Goal: Task Accomplishment & Management: Use online tool/utility

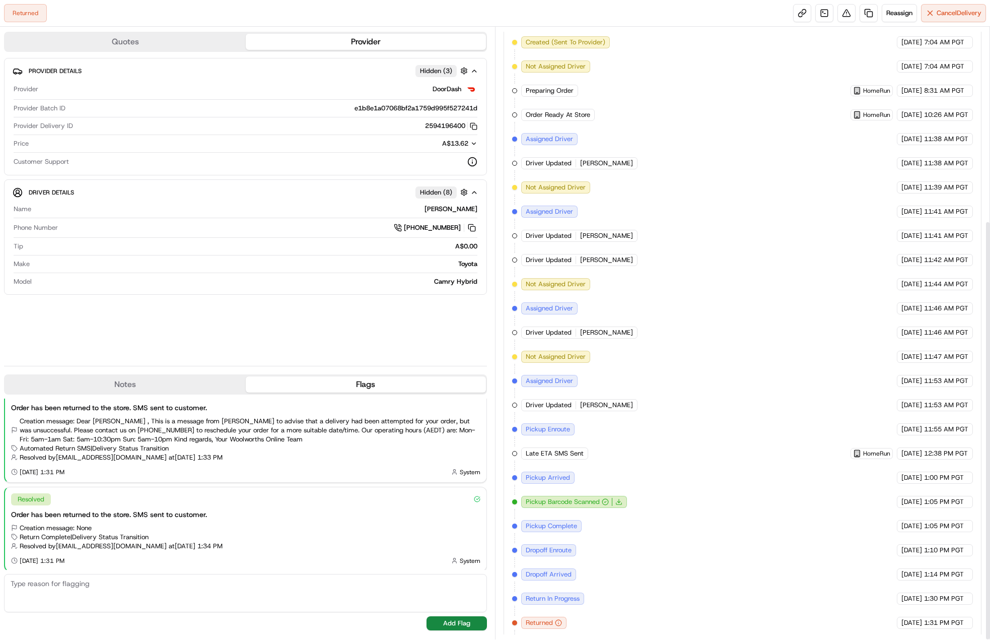
scroll to position [282, 0]
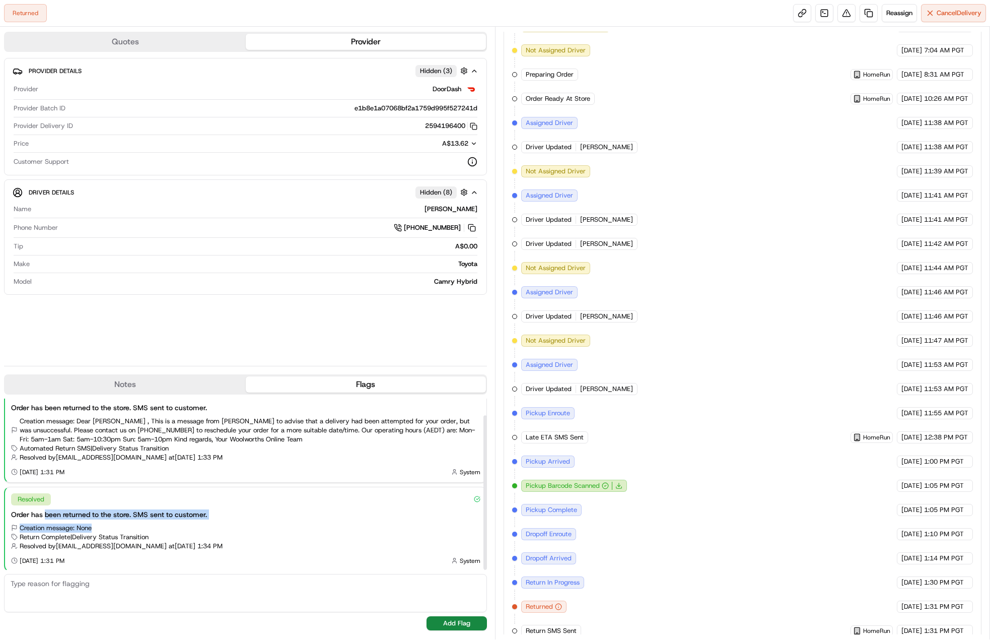
drag, startPoint x: 45, startPoint y: 518, endPoint x: 121, endPoint y: 521, distance: 75.6
click at [121, 521] on div "Resolved Order has been returned to the store. SMS sent to customer. Creation m…" at bounding box center [245, 529] width 481 height 84
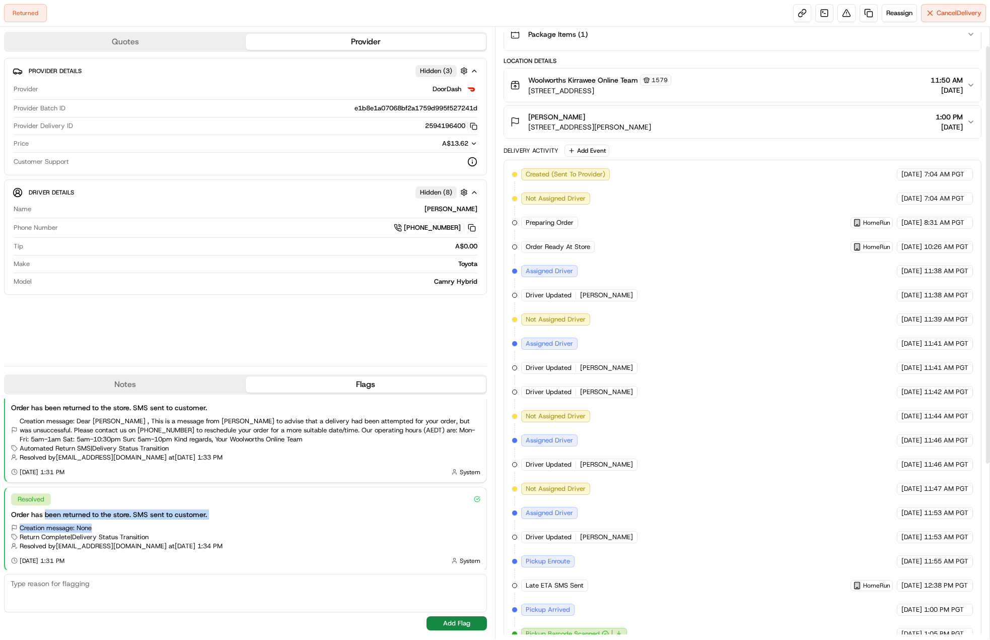
scroll to position [0, 0]
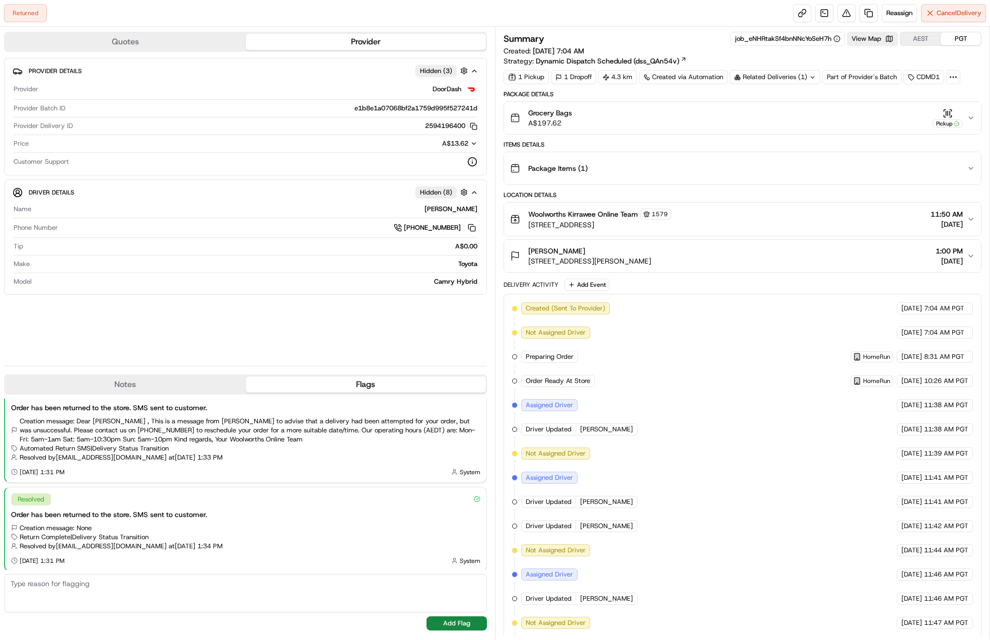
click at [852, 125] on div "Grocery Bags A$197.62 Pickup" at bounding box center [738, 118] width 457 height 20
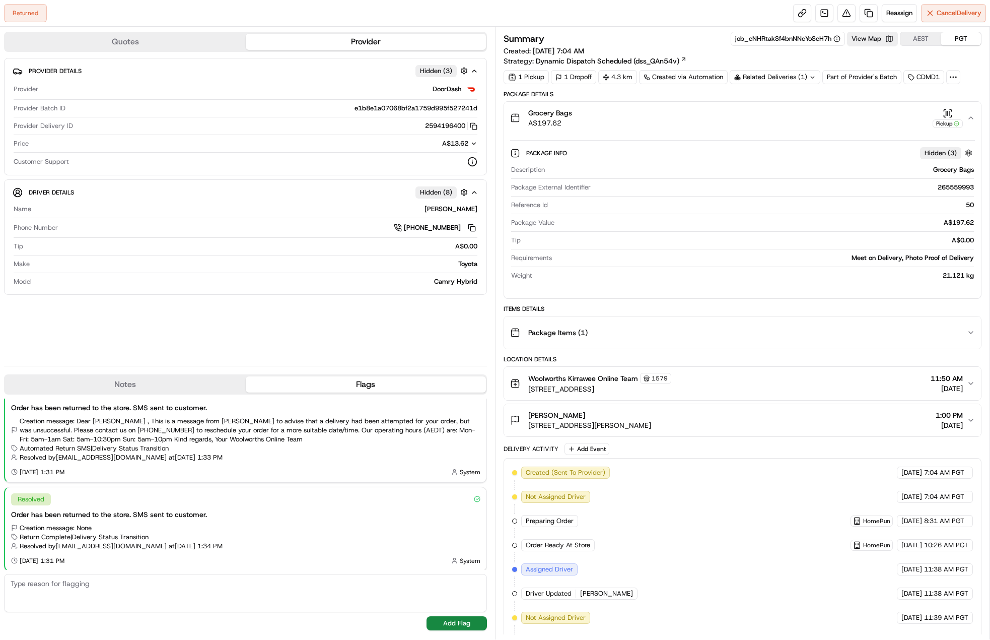
click at [852, 126] on div "Grocery Bags A$197.62 Pickup" at bounding box center [738, 118] width 457 height 20
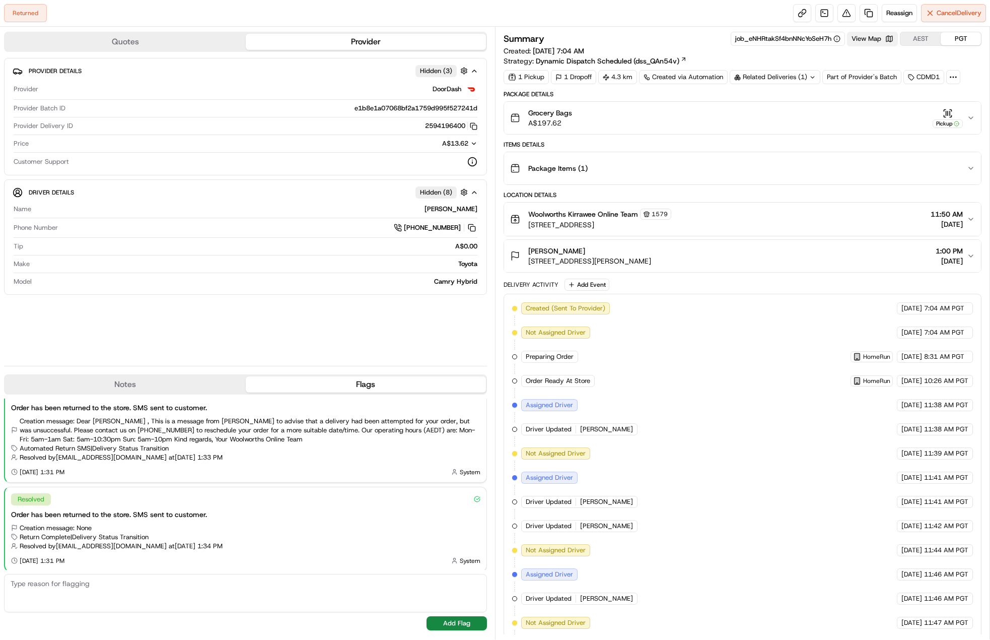
click at [881, 37] on button "View Map" at bounding box center [872, 39] width 51 height 14
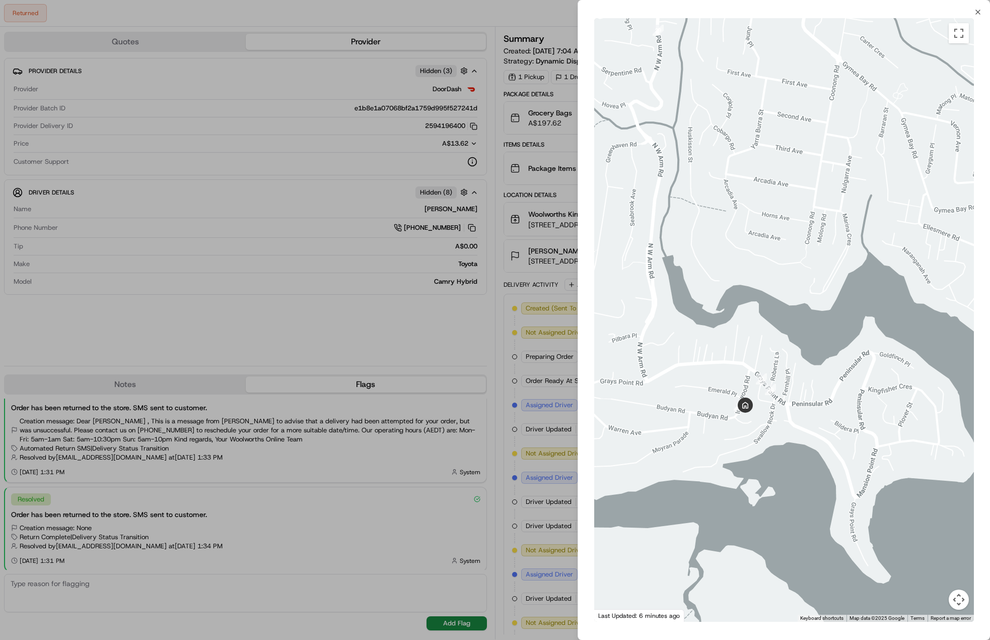
click at [514, 387] on div at bounding box center [495, 320] width 990 height 640
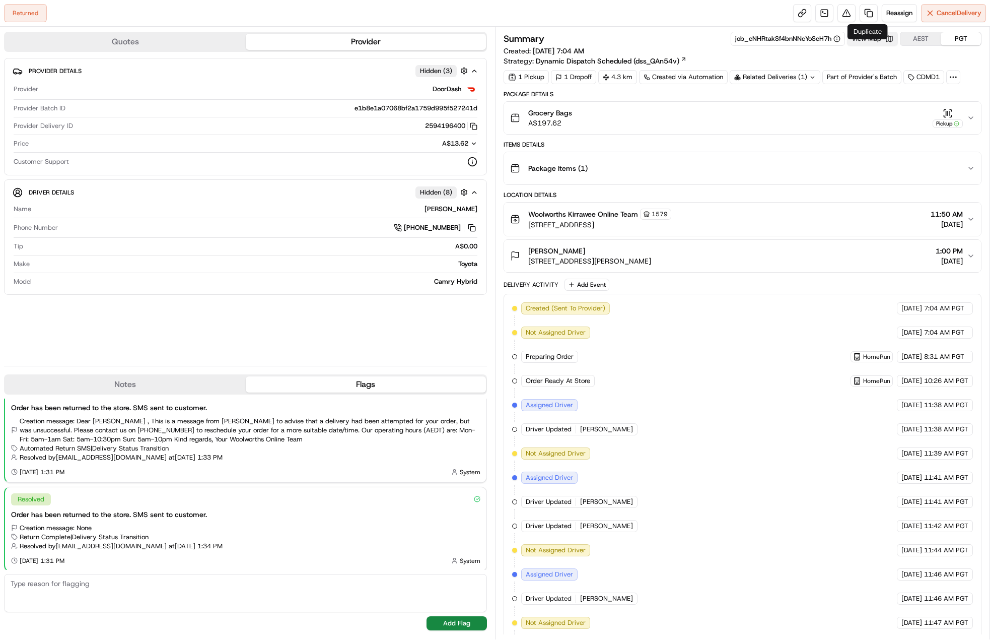
click at [863, 43] on button "View Map" at bounding box center [872, 39] width 51 height 14
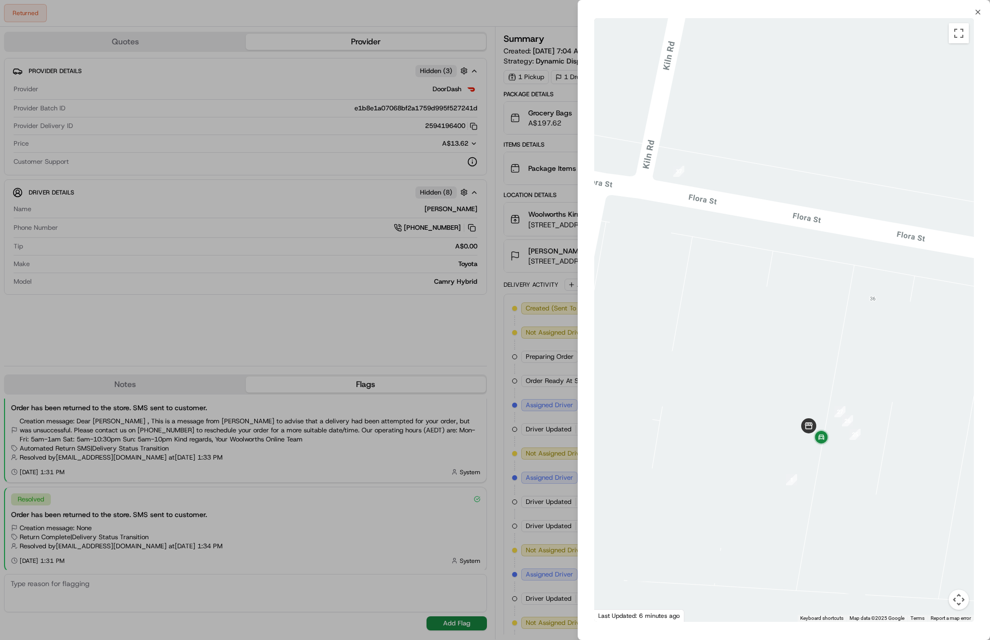
click at [474, 301] on div at bounding box center [495, 320] width 990 height 640
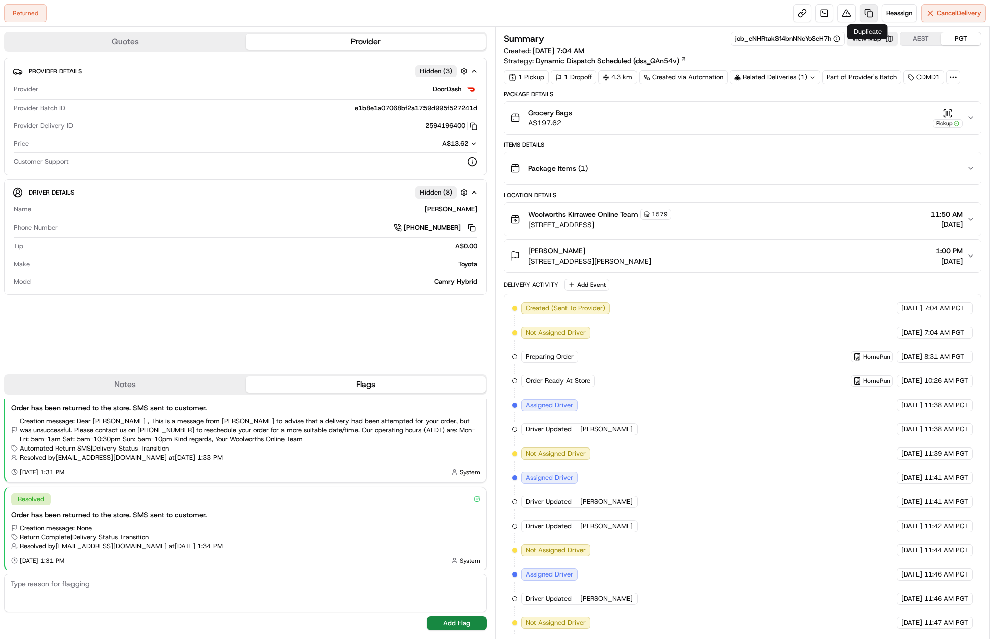
click at [869, 11] on link at bounding box center [869, 13] width 18 height 18
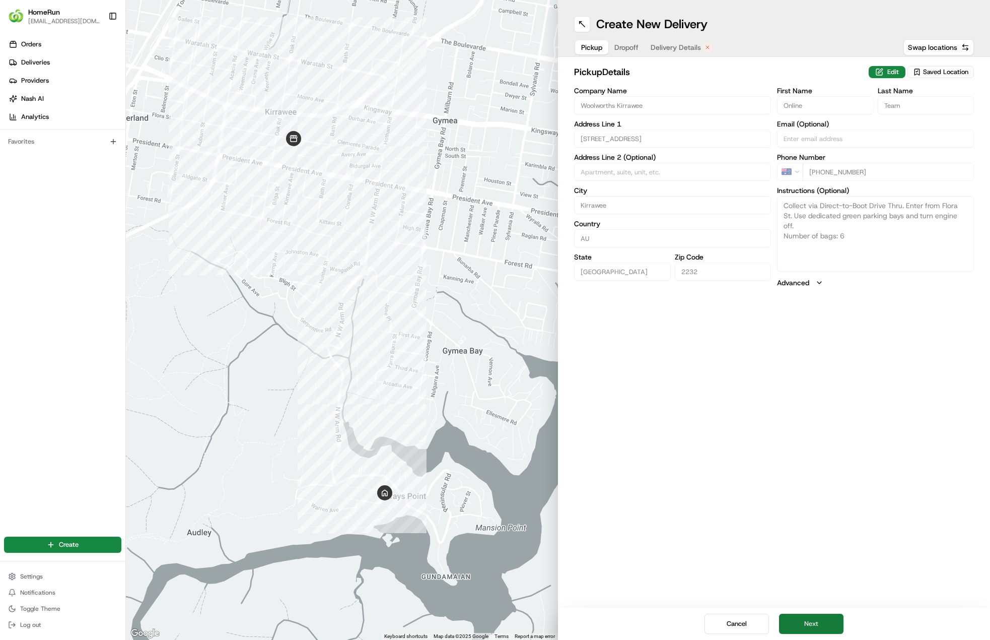
click at [836, 620] on button "Next" at bounding box center [811, 623] width 64 height 20
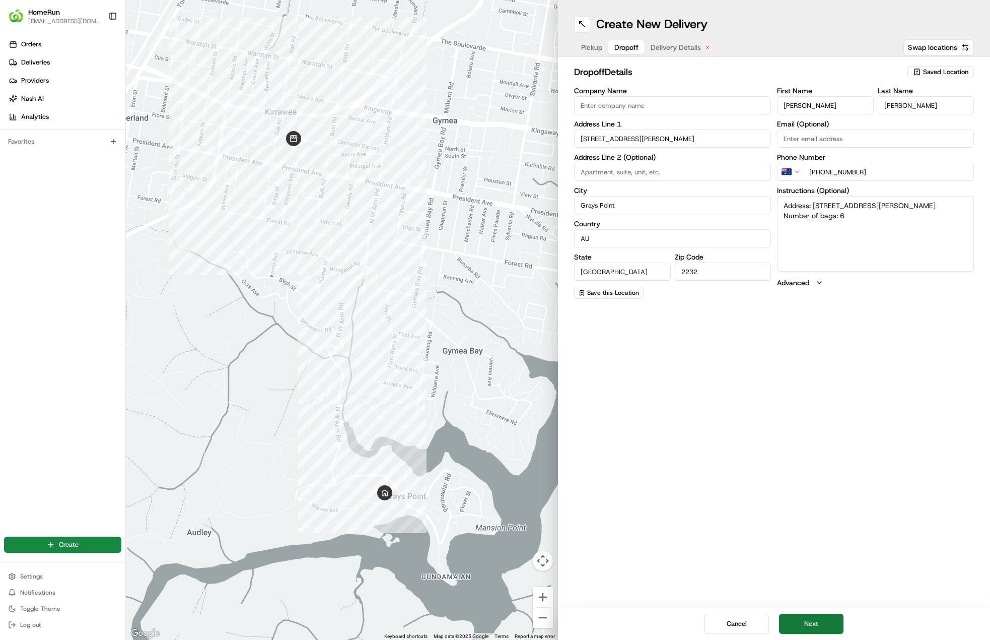
click at [835, 620] on button "Next" at bounding box center [811, 623] width 64 height 20
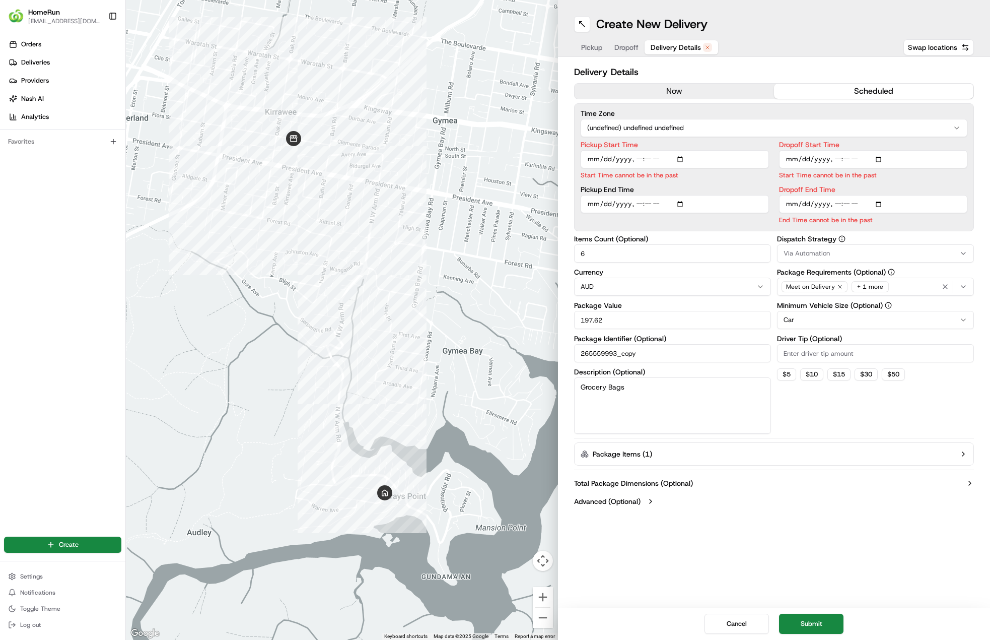
click at [653, 92] on button "now" at bounding box center [674, 91] width 199 height 15
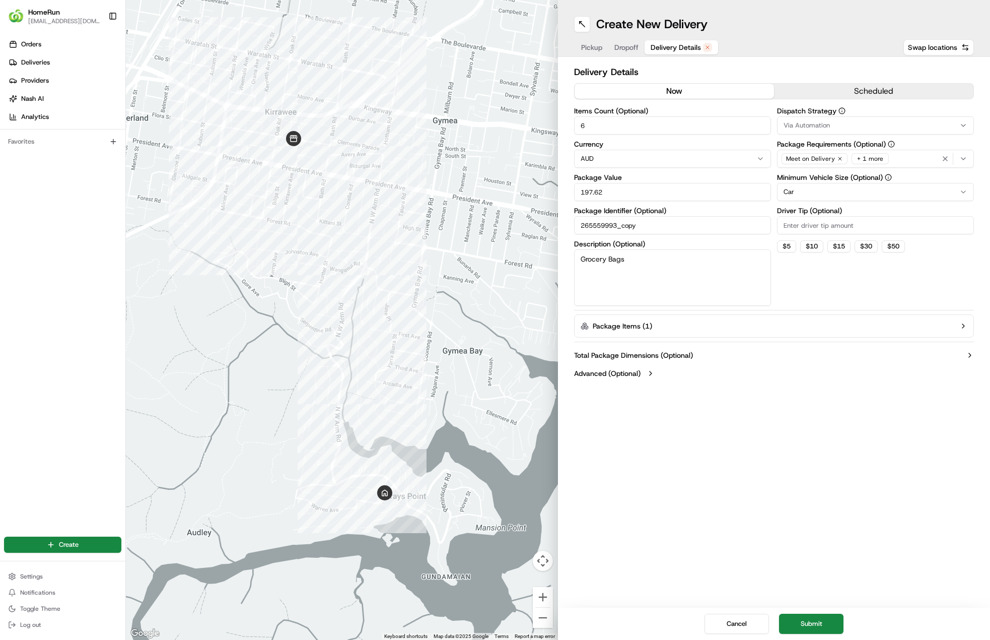
click at [836, 625] on button "Submit" at bounding box center [811, 623] width 64 height 20
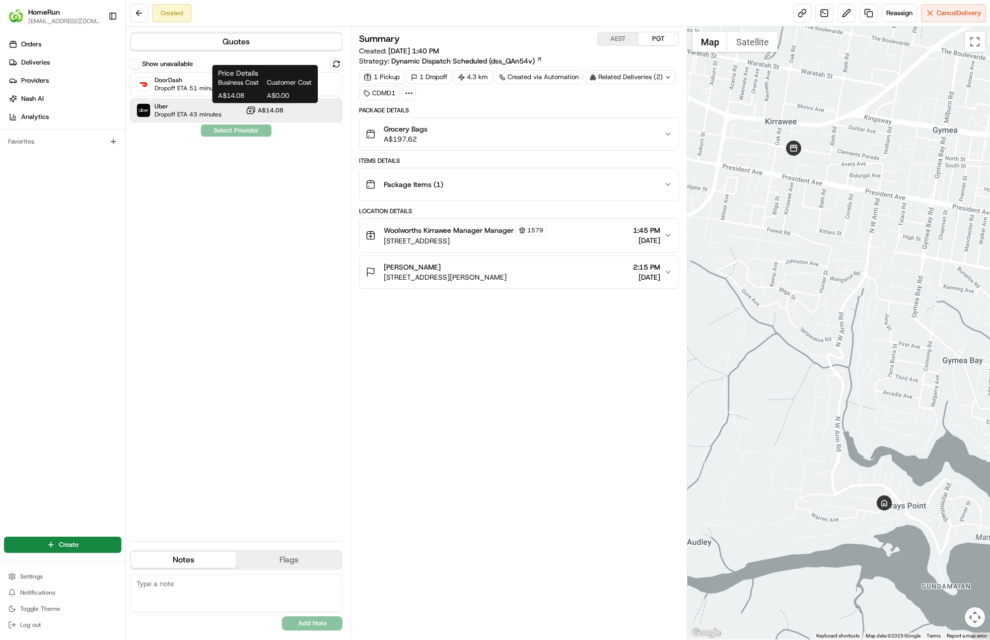
drag, startPoint x: 280, startPoint y: 105, endPoint x: 261, endPoint y: 118, distance: 22.5
click at [280, 105] on button "A$14.08" at bounding box center [265, 110] width 38 height 10
click at [229, 126] on button "Assign Provider" at bounding box center [236, 130] width 72 height 12
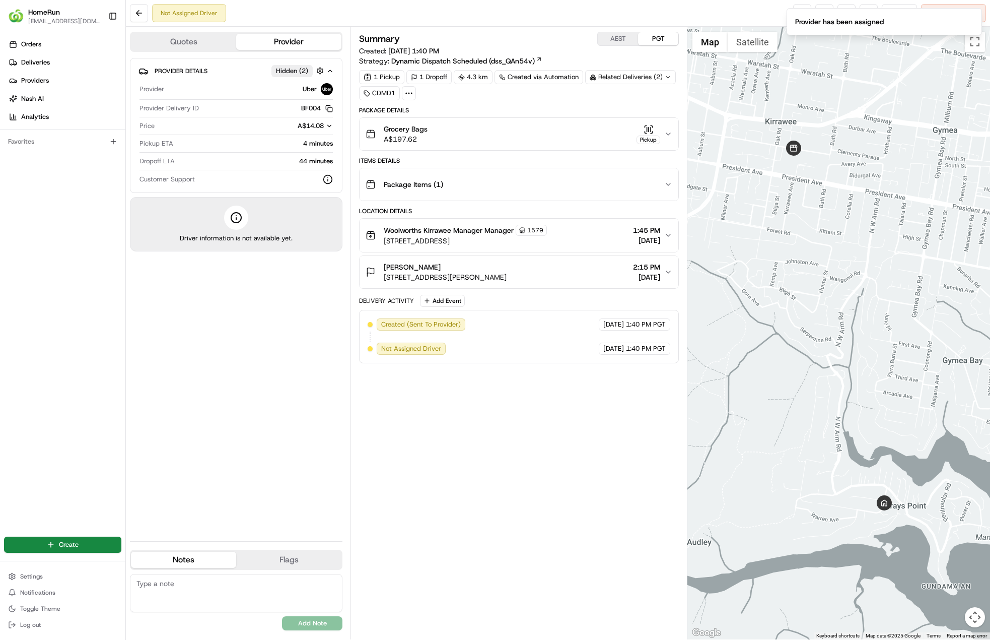
drag, startPoint x: 279, startPoint y: 322, endPoint x: 316, endPoint y: 302, distance: 42.4
click at [279, 324] on div "Provider Details Hidden ( 2 ) Provider Uber Provider Delivery ID BF004 Copy del…" at bounding box center [236, 295] width 213 height 475
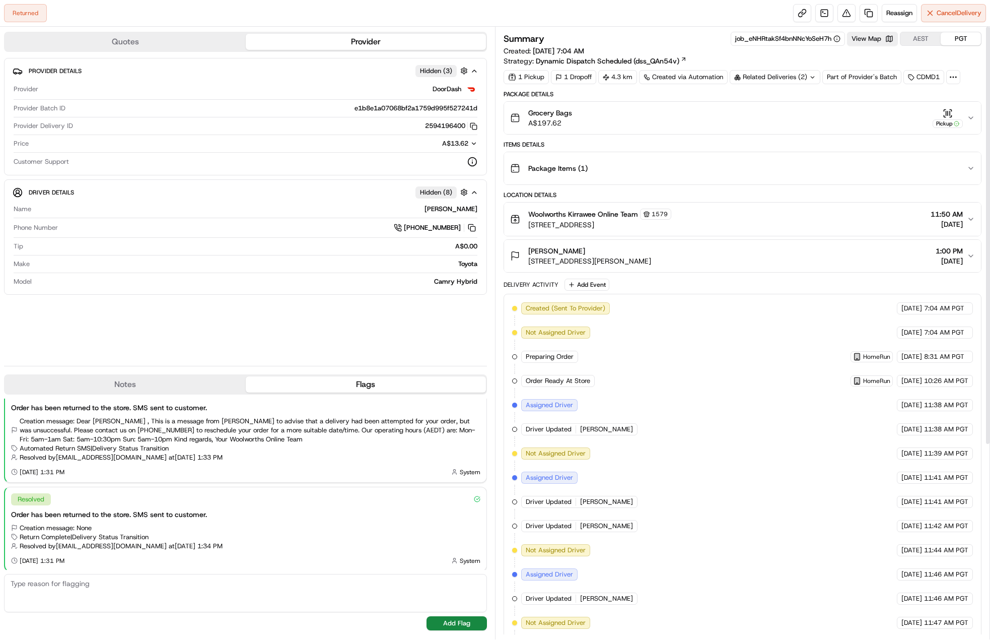
click at [797, 76] on div "Related Deliveries (2)" at bounding box center [775, 77] width 91 height 14
click at [776, 116] on span "job_jT9PhvpTNTmZiWTL47CQ9R" at bounding box center [796, 116] width 102 height 9
